Goal: Check status: Check status

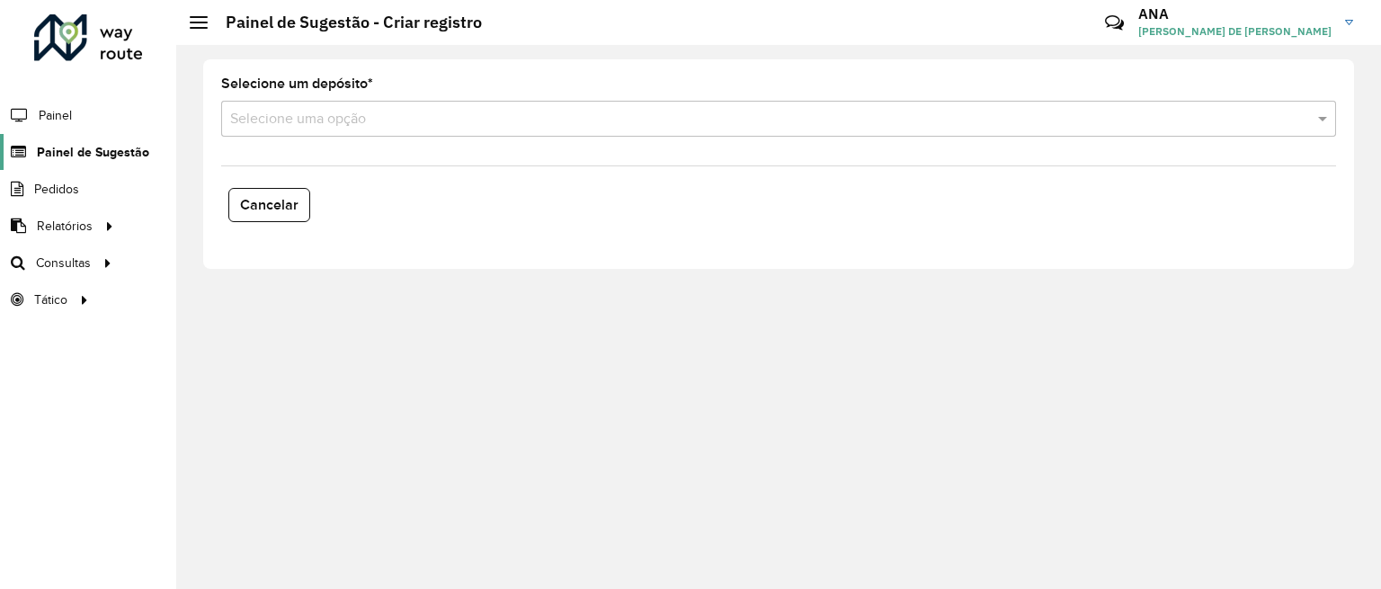
click at [61, 151] on span "Painel de Sugestão" at bounding box center [93, 152] width 112 height 19
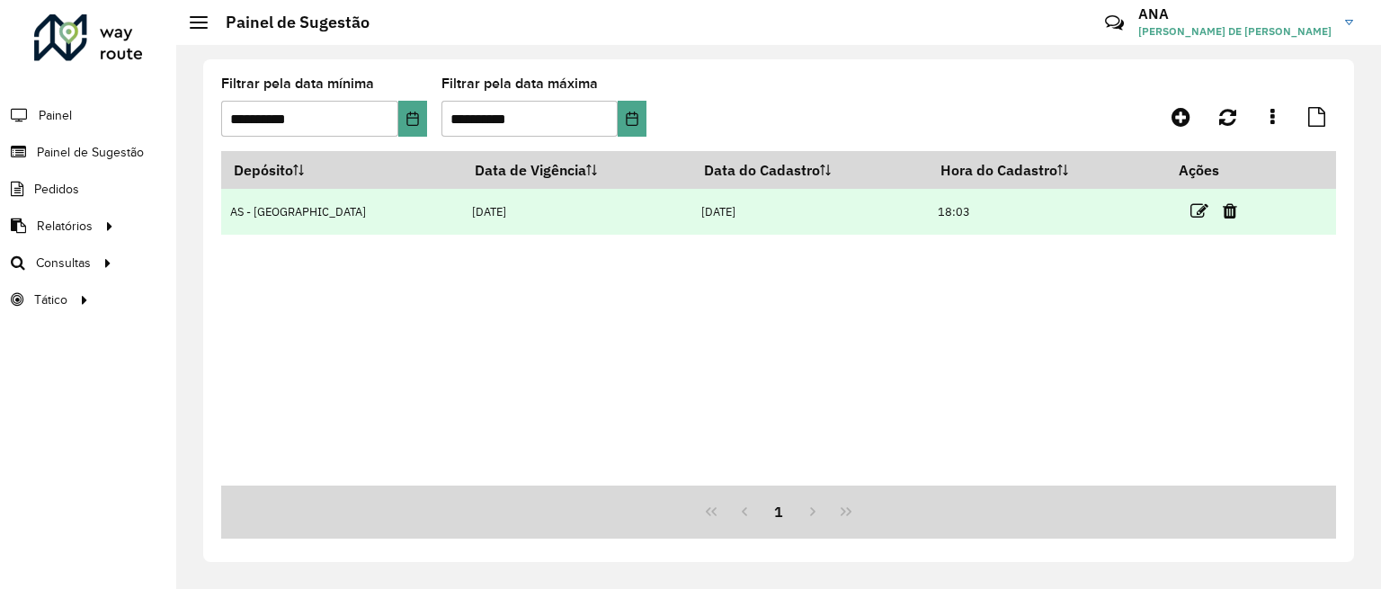
click at [309, 226] on td "AS - [GEOGRAPHIC_DATA]" at bounding box center [341, 212] width 241 height 46
click at [548, 218] on td "[DATE]" at bounding box center [576, 212] width 229 height 46
click at [1190, 205] on icon at bounding box center [1199, 211] width 18 height 18
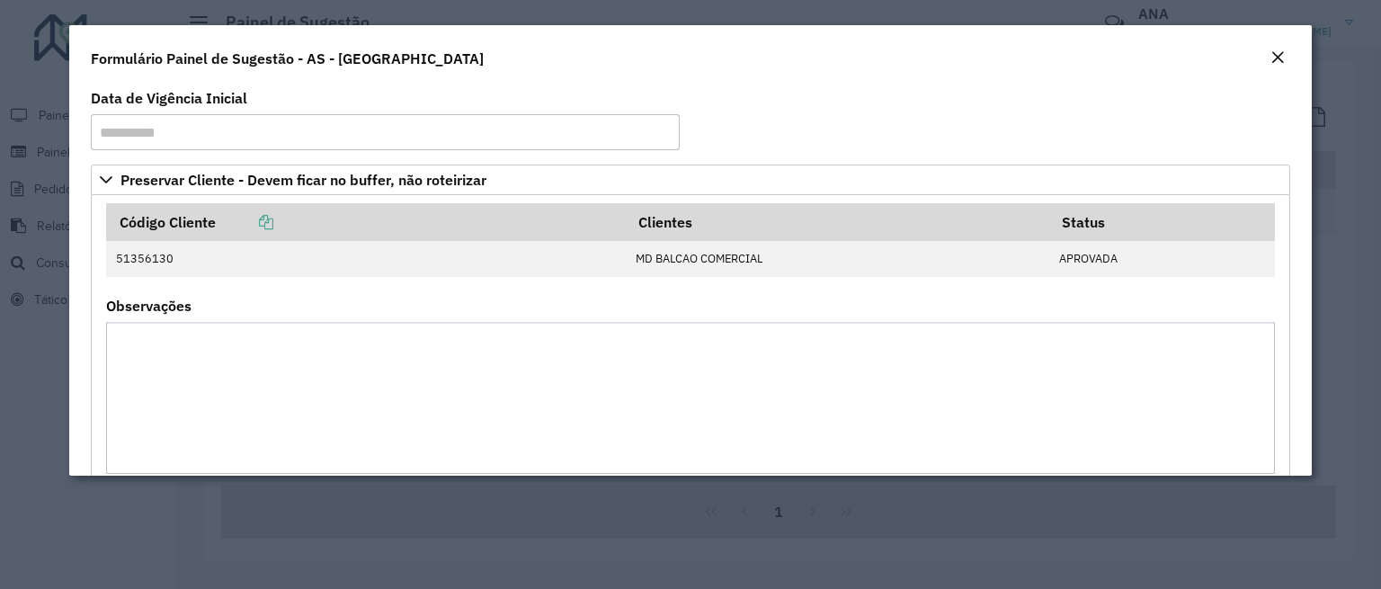
click at [1275, 52] on em "Close" at bounding box center [1277, 57] width 14 height 14
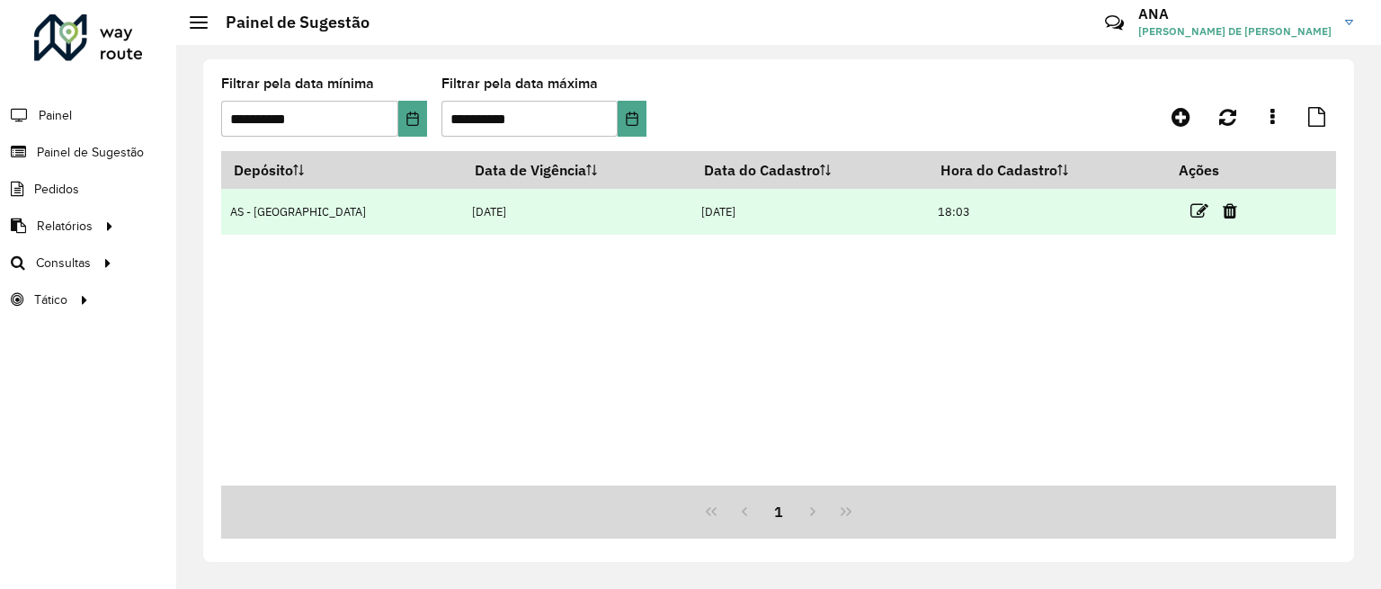
click at [529, 197] on td "[DATE]" at bounding box center [576, 212] width 229 height 46
click at [529, 212] on td "[DATE]" at bounding box center [576, 212] width 229 height 46
click at [1190, 209] on icon at bounding box center [1199, 211] width 18 height 18
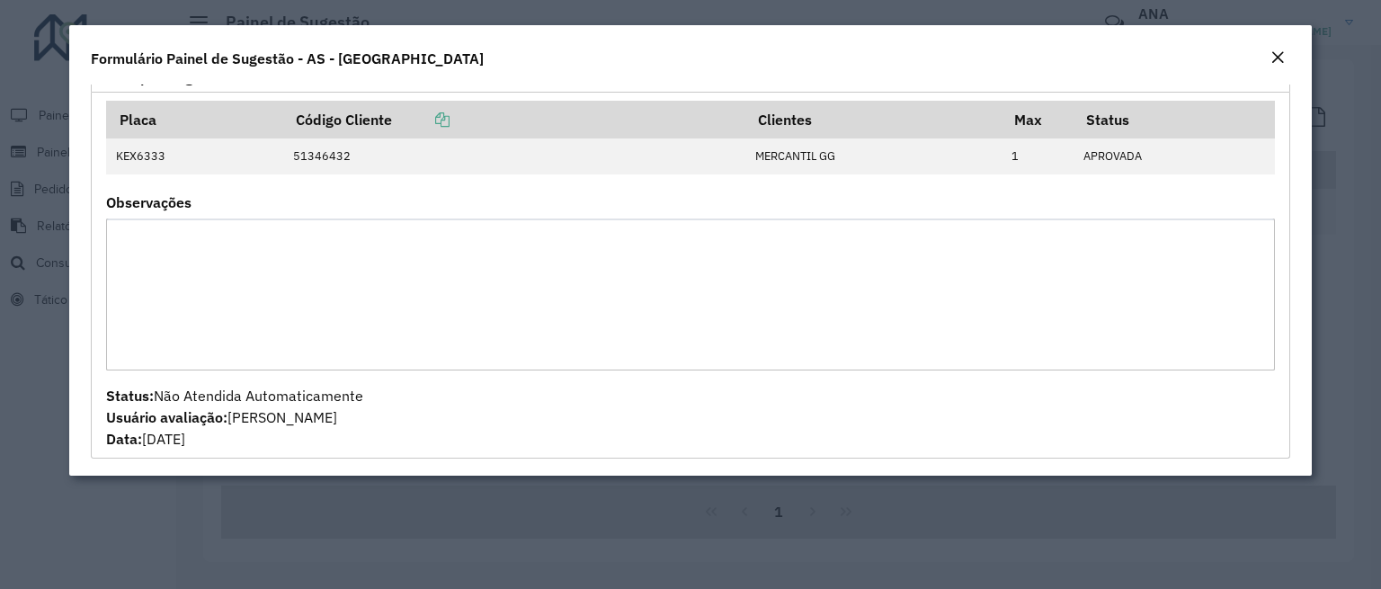
scroll to position [508, 0]
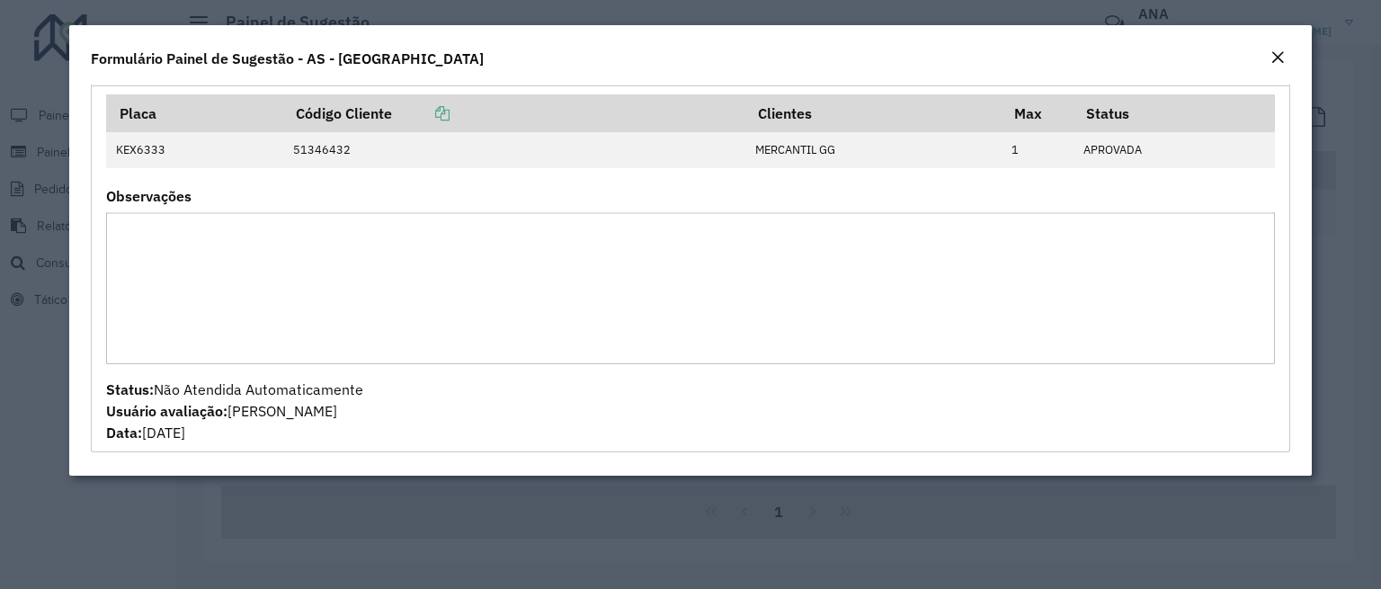
click at [1267, 57] on button "Close" at bounding box center [1277, 58] width 25 height 23
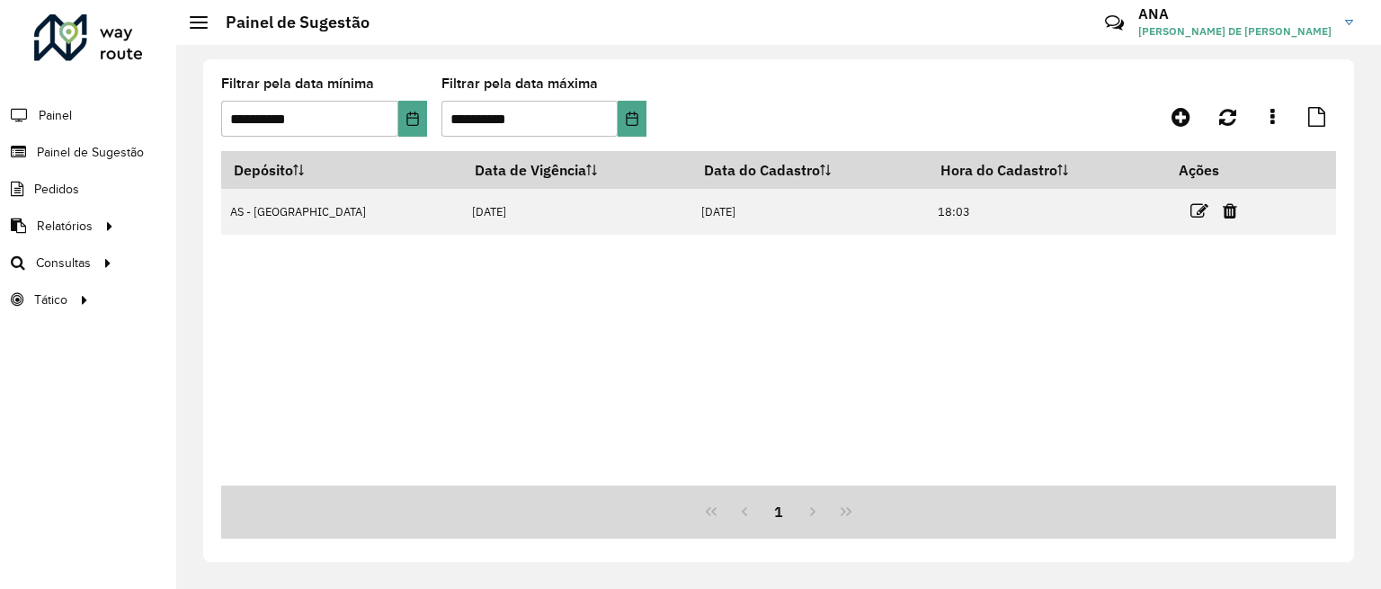
click at [757, 271] on div "Depósito Data de Vigência Data do Cadastro Hora do Cadastro Ações AS - [GEOGRAP…" at bounding box center [778, 318] width 1115 height 334
click at [18, 578] on div "Roteirizador AmbevTech Painel Painel de Sugestão Pedidos Relatórios Clientes Cl…" at bounding box center [88, 294] width 176 height 589
